Goal: Transaction & Acquisition: Purchase product/service

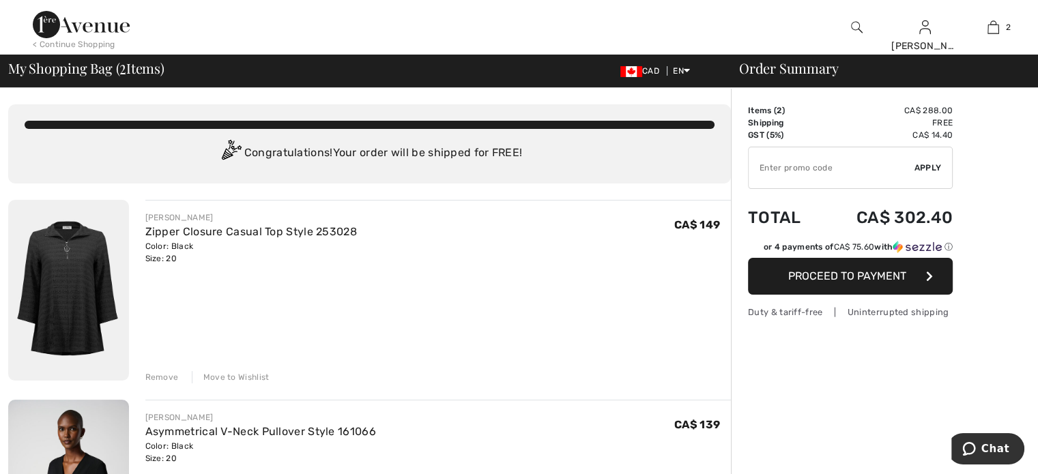
click at [881, 170] on input "TEXT" at bounding box center [832, 167] width 166 height 41
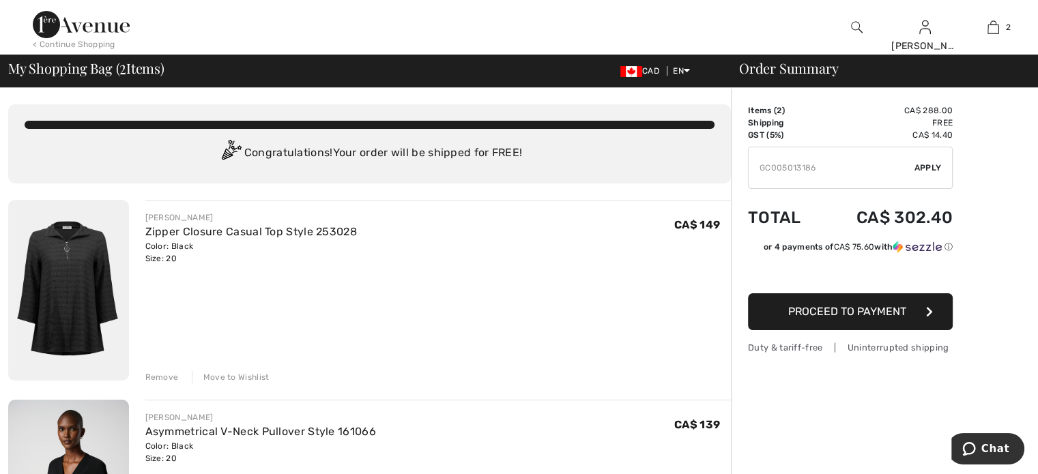
type input "GC005013186"
click at [931, 160] on div "✔ Apply Remove" at bounding box center [850, 168] width 205 height 42
click at [934, 167] on span "Apply" at bounding box center [928, 168] width 27 height 12
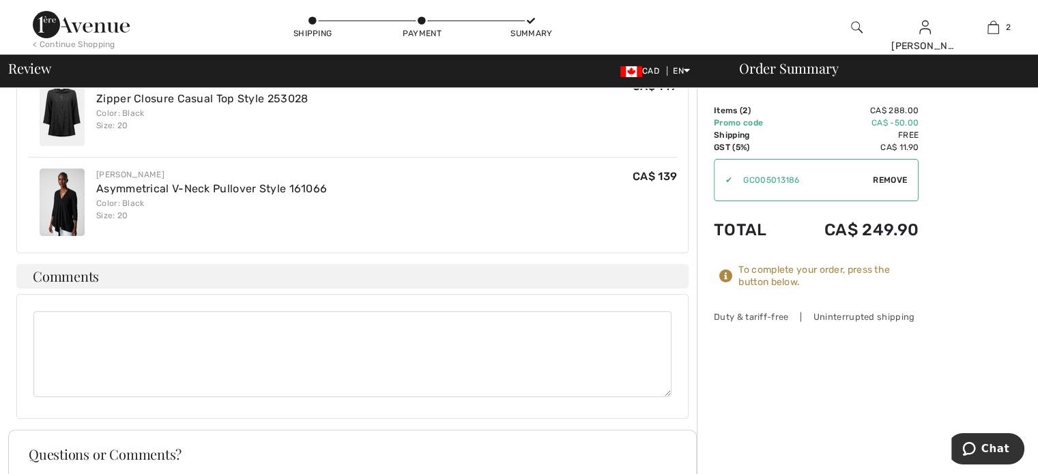
scroll to position [583, 0]
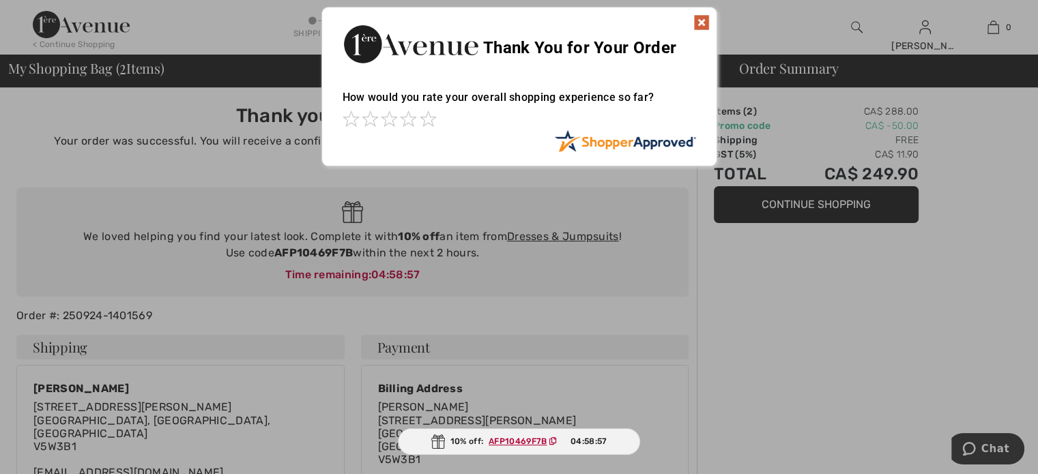
click at [704, 21] on img at bounding box center [702, 22] width 16 height 16
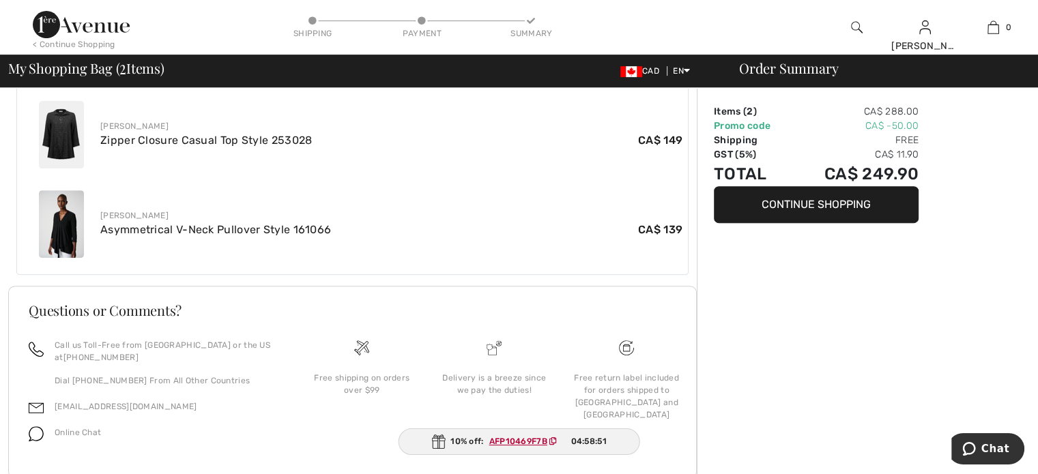
scroll to position [537, 0]
